Goal: Find specific page/section

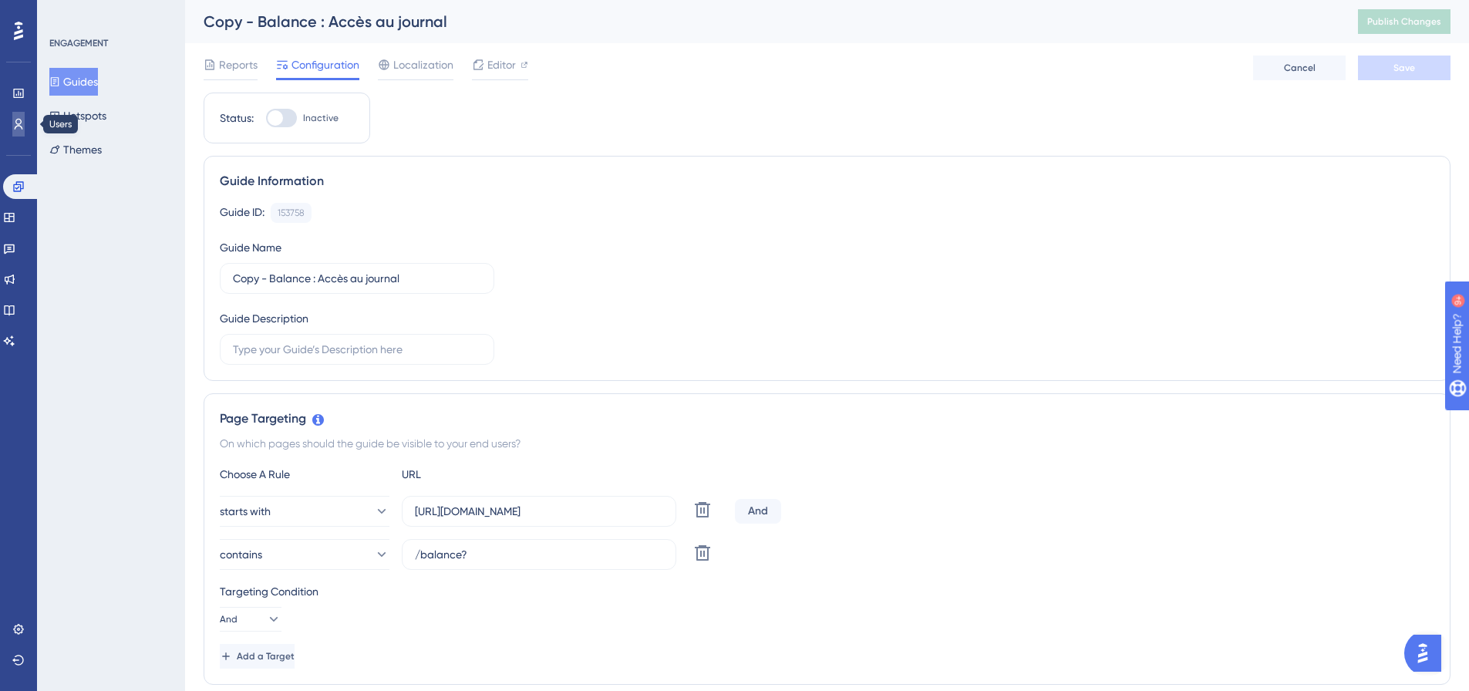
click at [21, 118] on icon at bounding box center [18, 124] width 12 height 12
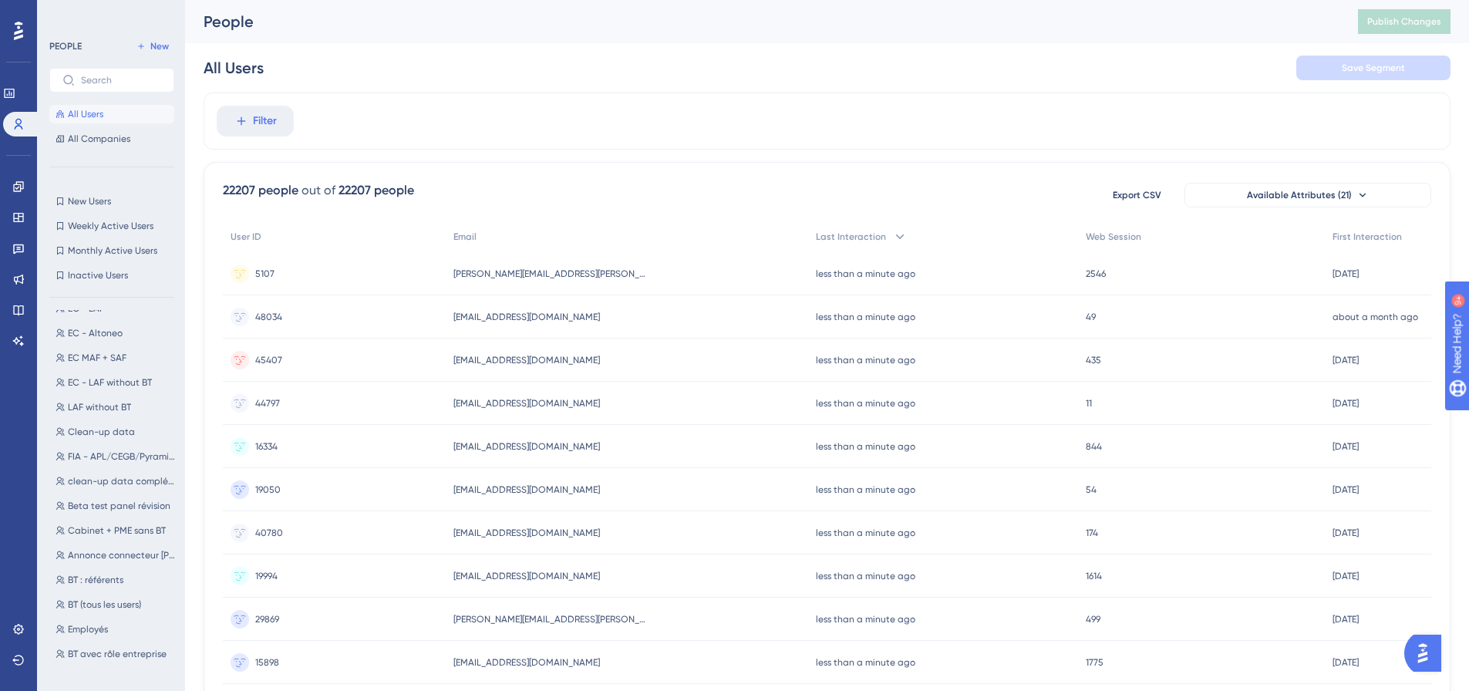
scroll to position [869, 0]
click at [117, 561] on span "BT (tous les users)" at bounding box center [104, 566] width 73 height 12
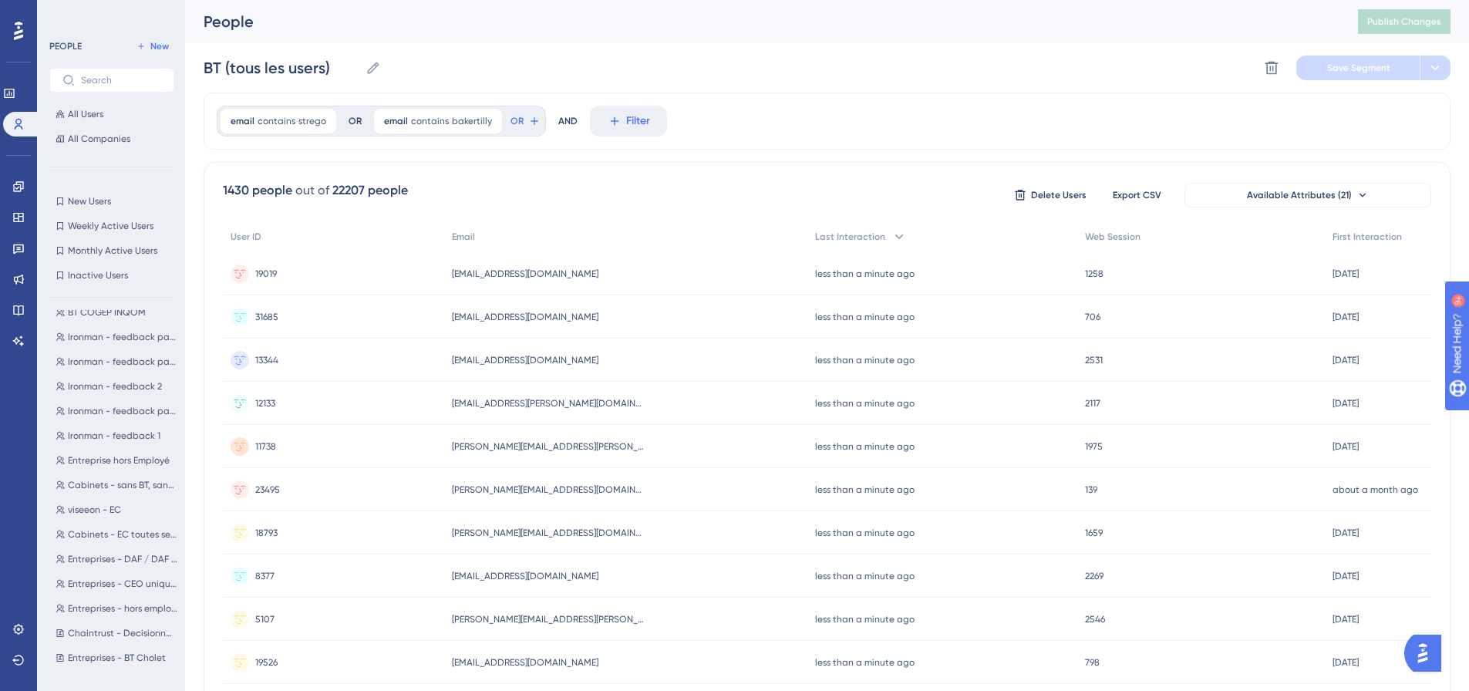
scroll to position [0, 0]
